Goal: Find contact information: Find contact information

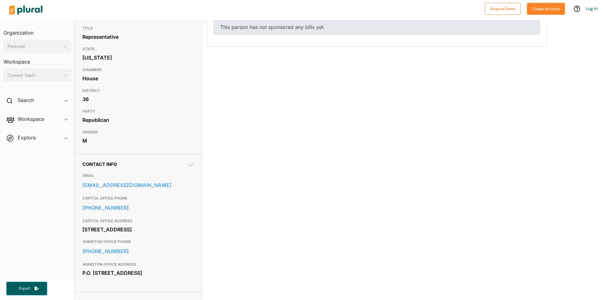
scroll to position [94, 0]
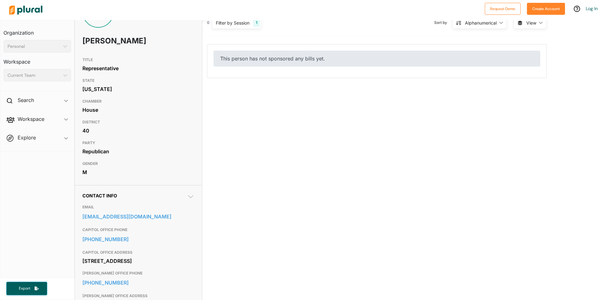
scroll to position [63, 0]
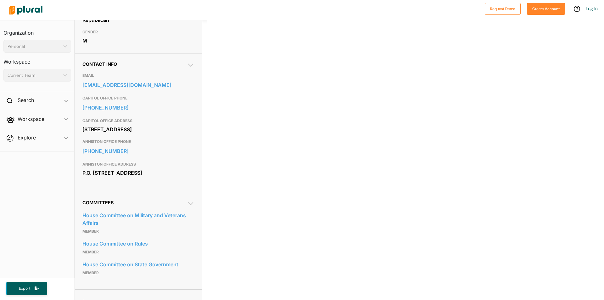
scroll to position [154, 0]
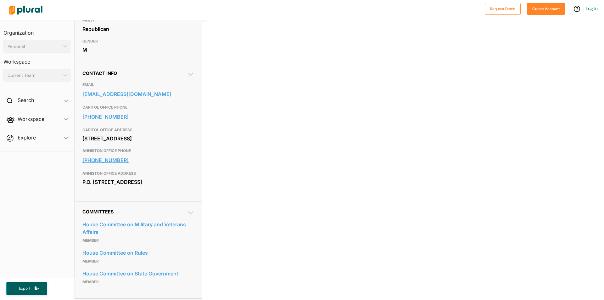
click at [108, 165] on link "[PHONE_NUMBER]" at bounding box center [138, 159] width 112 height 9
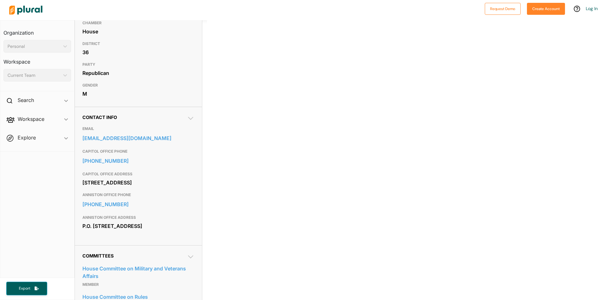
scroll to position [126, 0]
